Goal: Task Accomplishment & Management: Complete application form

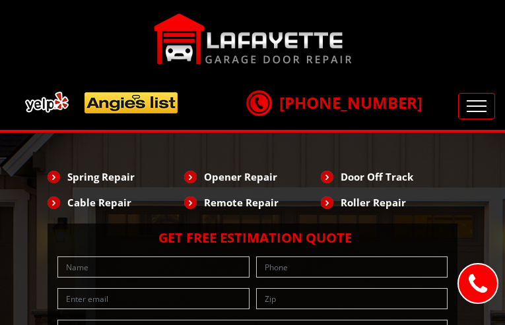
type input "NeqDPdLTVyzrjkK"
type input "3354645422"
type input "[EMAIL_ADDRESS][DOMAIN_NAME]"
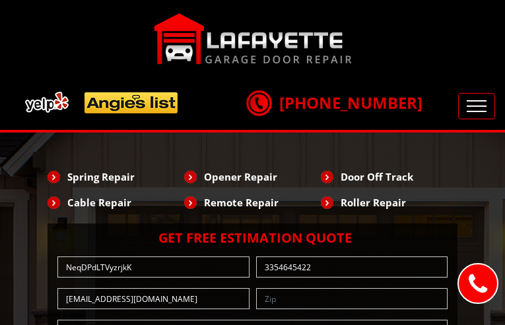
type input "vXAMWDte"
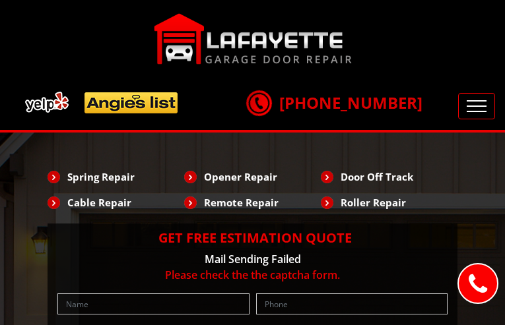
type input "ZNBlYQIQIbFLC"
type input "3217694387"
type input "[EMAIL_ADDRESS][DOMAIN_NAME]"
type input "VMMrllCaj"
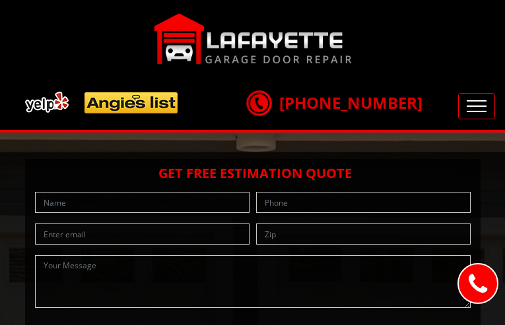
type input "WNKTqeSHXJwcS"
type input "8334605322"
type input "[EMAIL_ADDRESS][DOMAIN_NAME]"
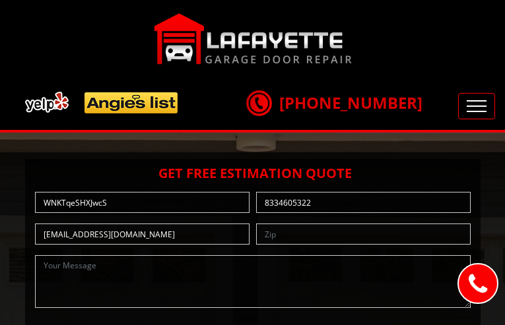
type input "VRNTHhVA"
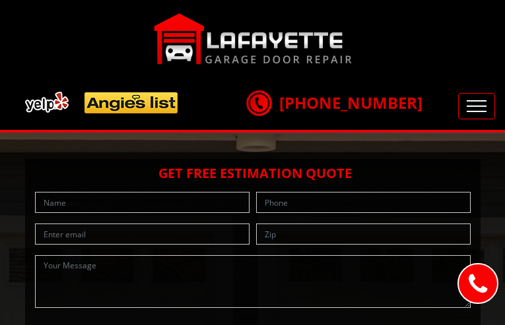
type input "ZXlBbyKRlRe"
type input "3900284720"
type input "[EMAIL_ADDRESS][DOMAIN_NAME]"
type input "ksUSJwTbSObNt"
